Goal: Learn about a topic: Learn about a topic

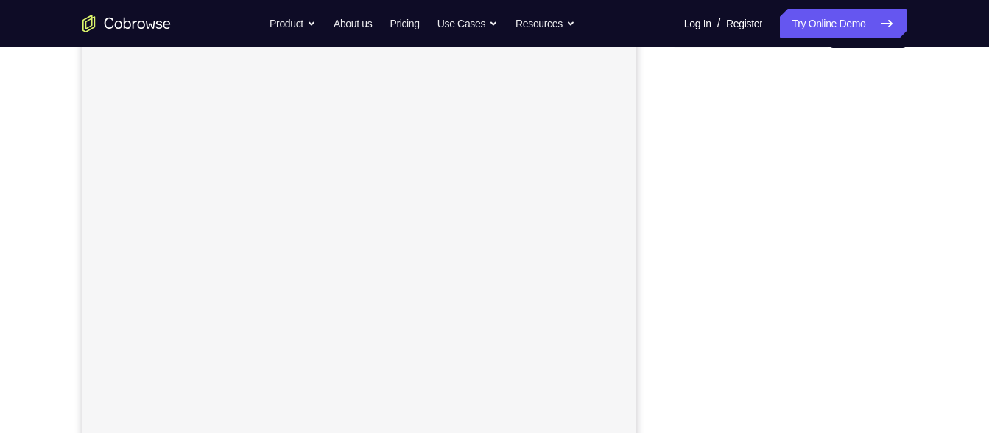
scroll to position [167, 0]
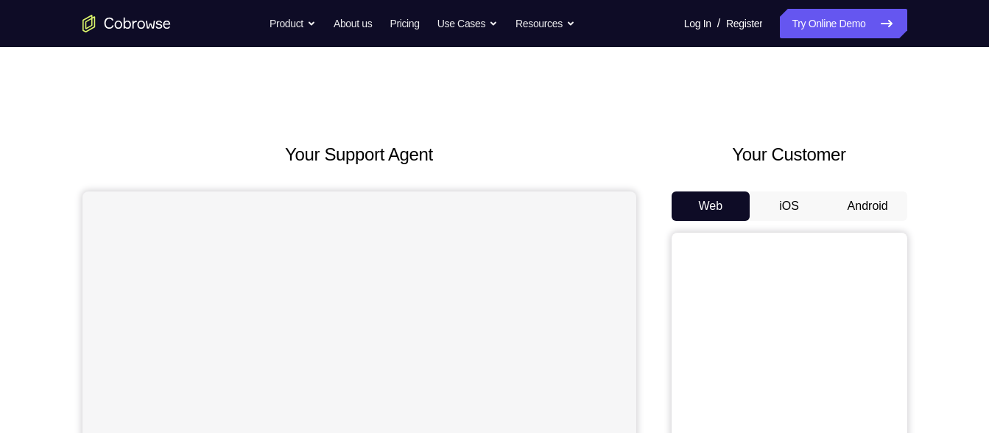
click at [849, 208] on button "Android" at bounding box center [868, 206] width 79 height 29
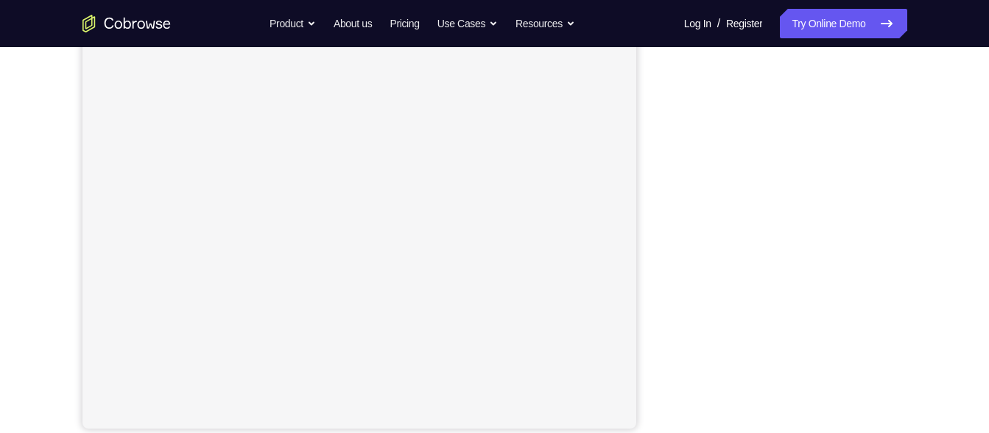
scroll to position [259, 0]
